Goal: Task Accomplishment & Management: Manage account settings

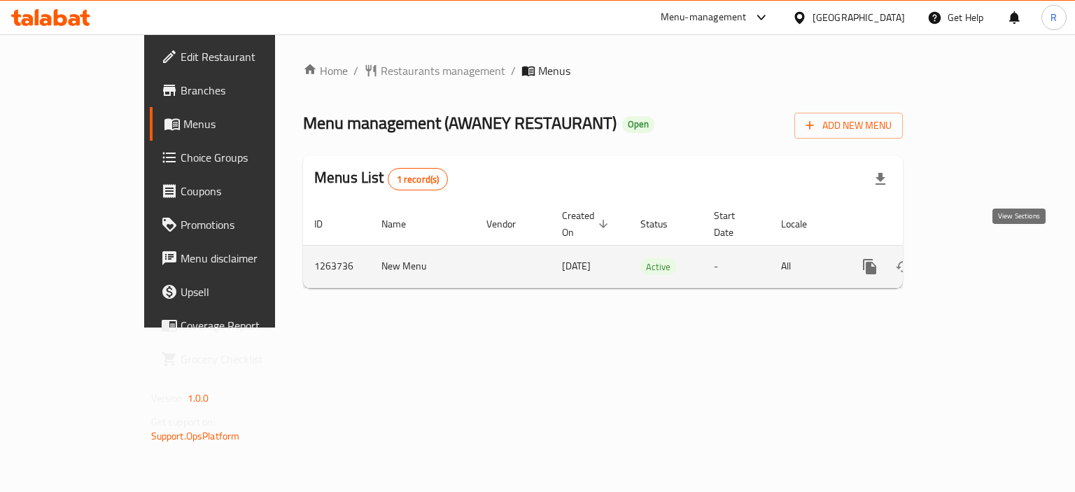
click at [980, 258] on icon "enhanced table" at bounding box center [971, 266] width 17 height 17
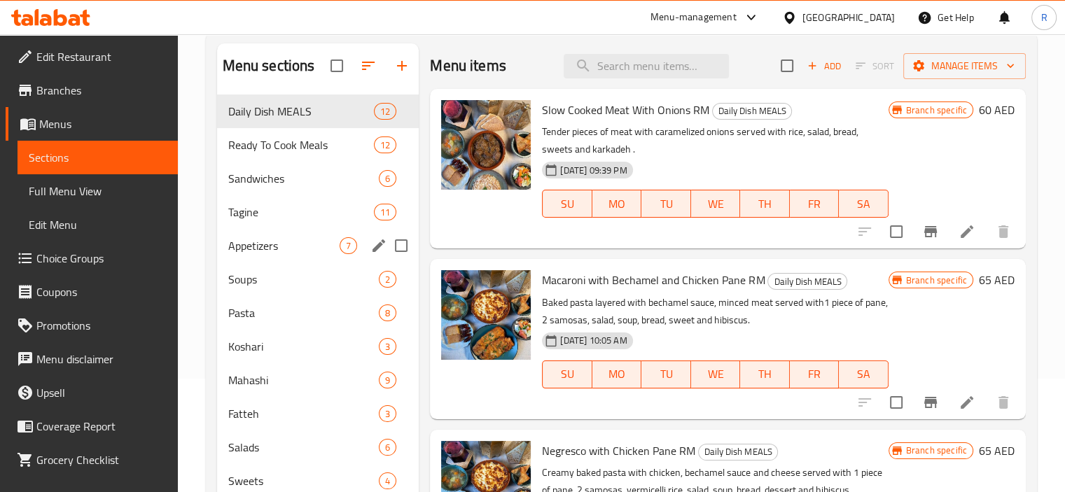
scroll to position [140, 0]
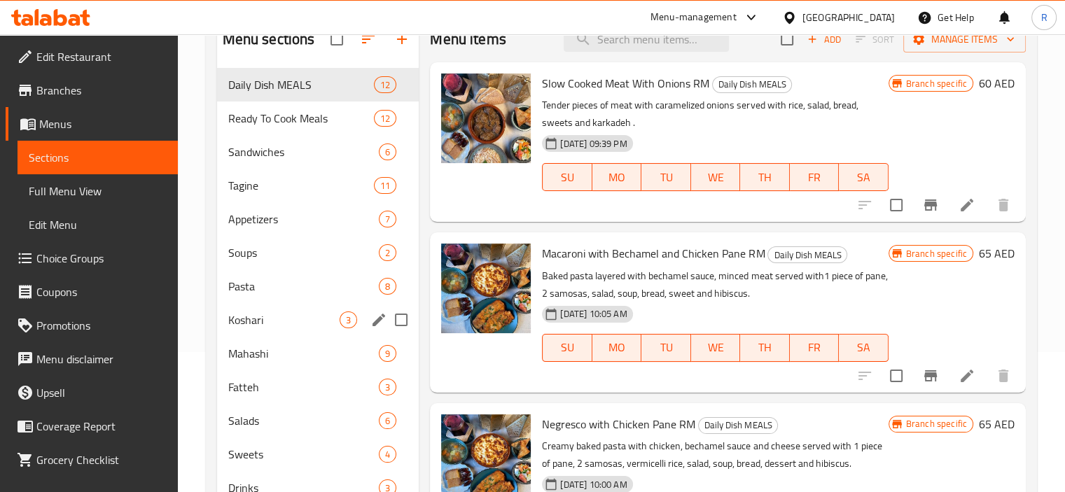
click at [263, 316] on span "Koshari" at bounding box center [284, 320] width 112 height 17
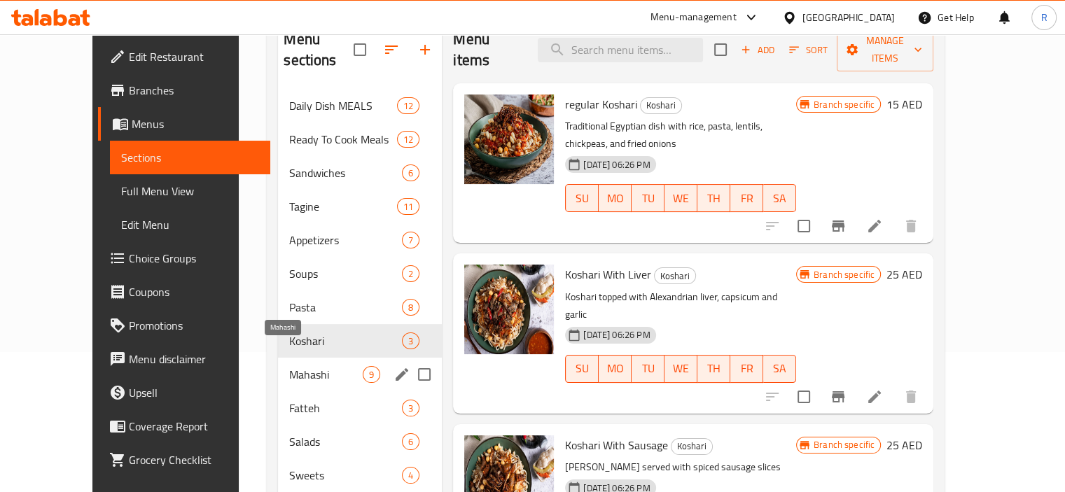
click at [289, 366] on span "Mahashi" at bounding box center [326, 374] width 74 height 17
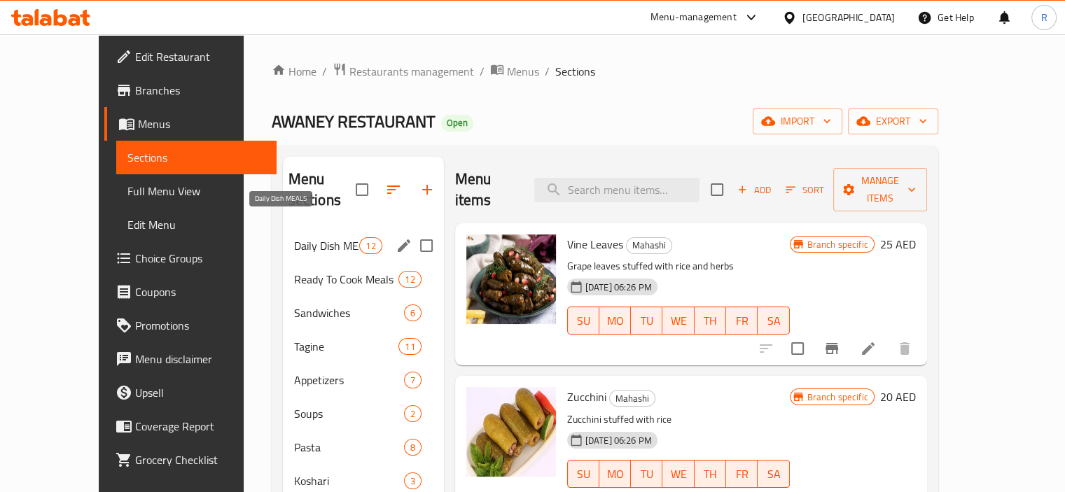
click at [295, 237] on span "Daily Dish MEALS" at bounding box center [327, 245] width 66 height 17
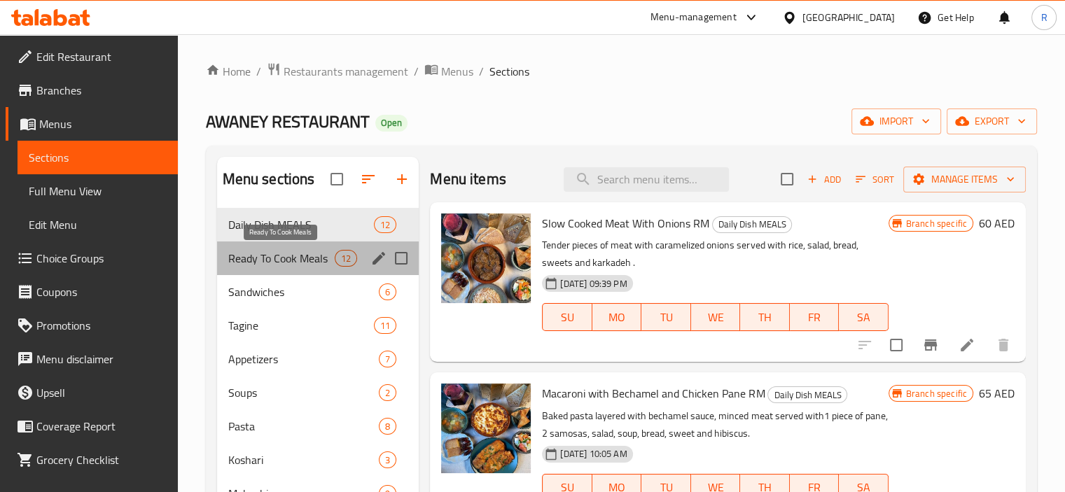
click at [279, 259] on span "Ready To Cook Meals" at bounding box center [281, 258] width 107 height 17
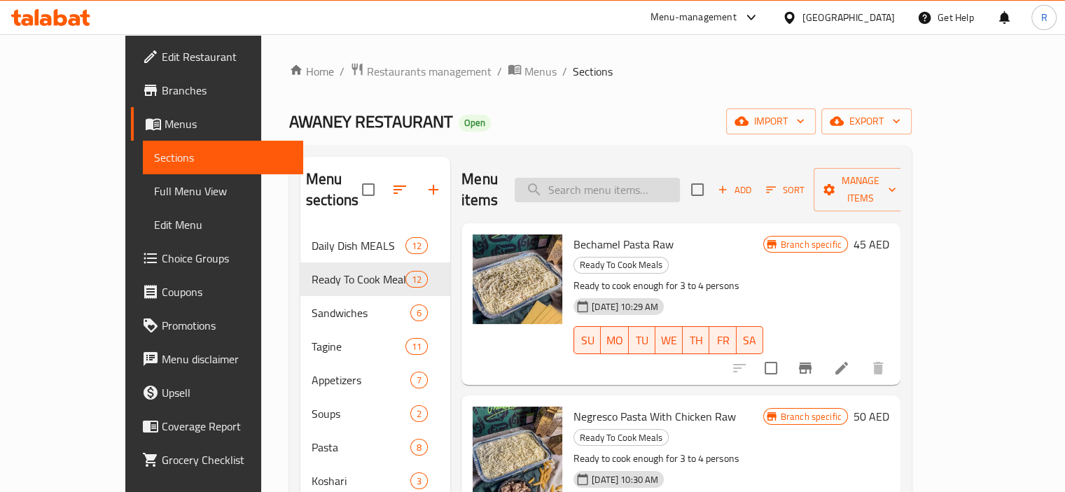
click at [609, 178] on input "search" at bounding box center [597, 190] width 165 height 25
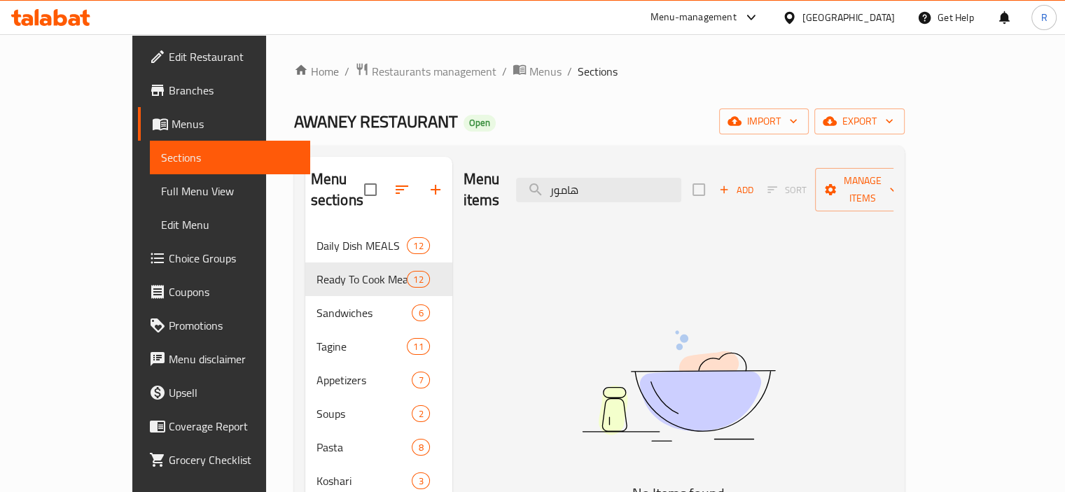
type input "هامور"
click at [169, 51] on span "Edit Restaurant" at bounding box center [234, 56] width 130 height 17
